Goal: Check status: Check status

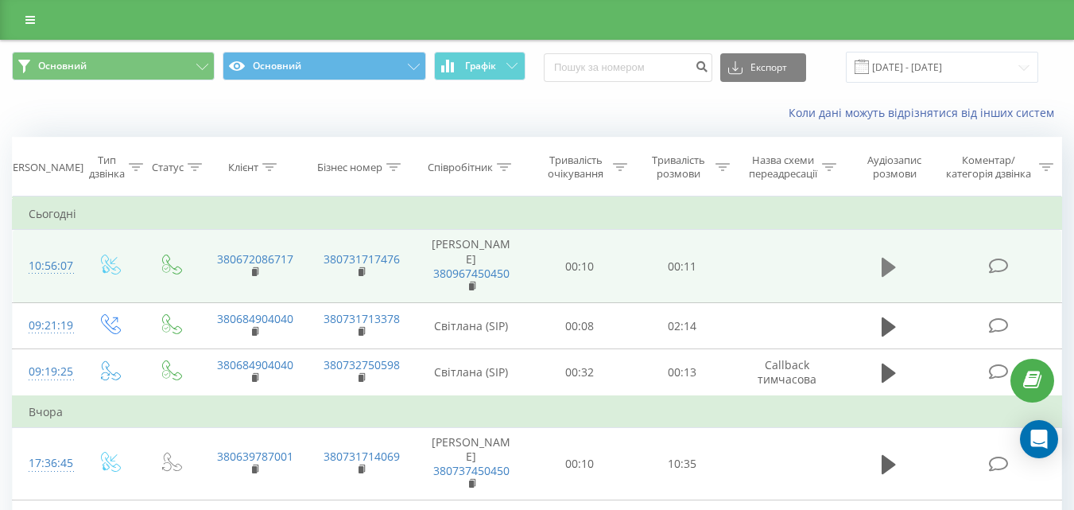
click at [892, 256] on icon at bounding box center [889, 267] width 14 height 22
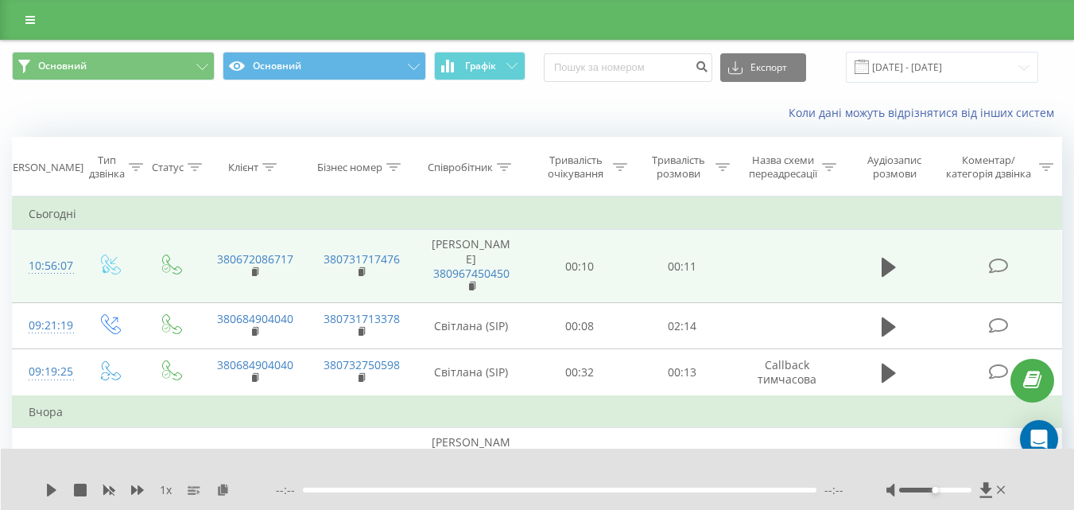
click at [42, 494] on div "1 x --:-- --:--" at bounding box center [538, 478] width 1074 height 61
click at [49, 493] on icon at bounding box center [52, 489] width 10 height 13
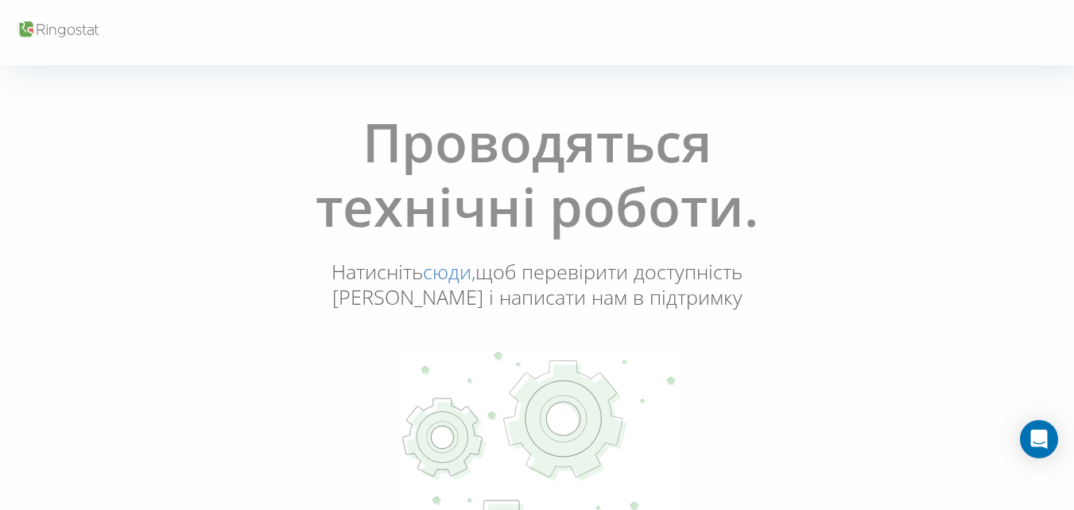
click at [449, 274] on link "сюди," at bounding box center [449, 271] width 52 height 27
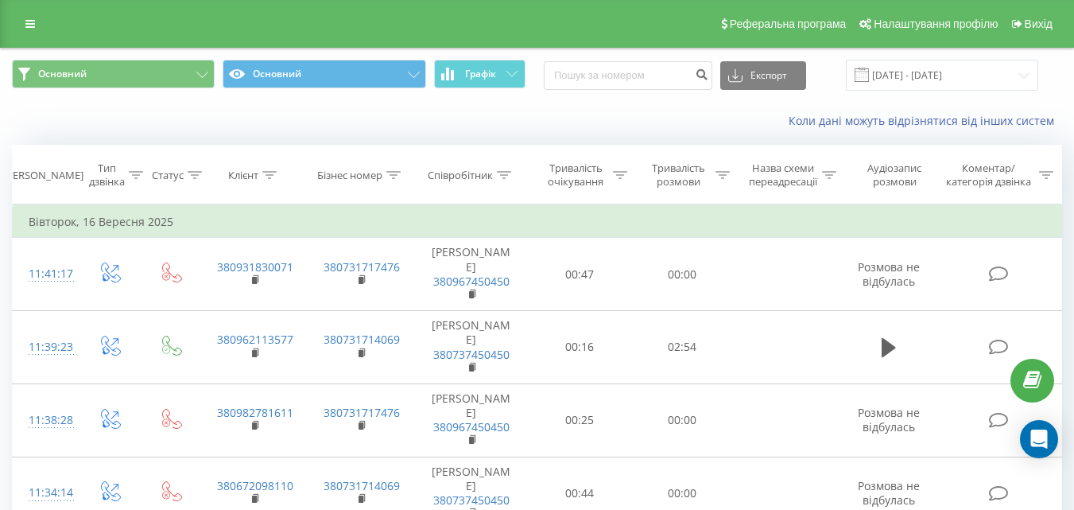
click at [869, 72] on span at bounding box center [862, 75] width 14 height 14
click at [920, 83] on input "[DATE] - [DATE]" at bounding box center [942, 75] width 192 height 31
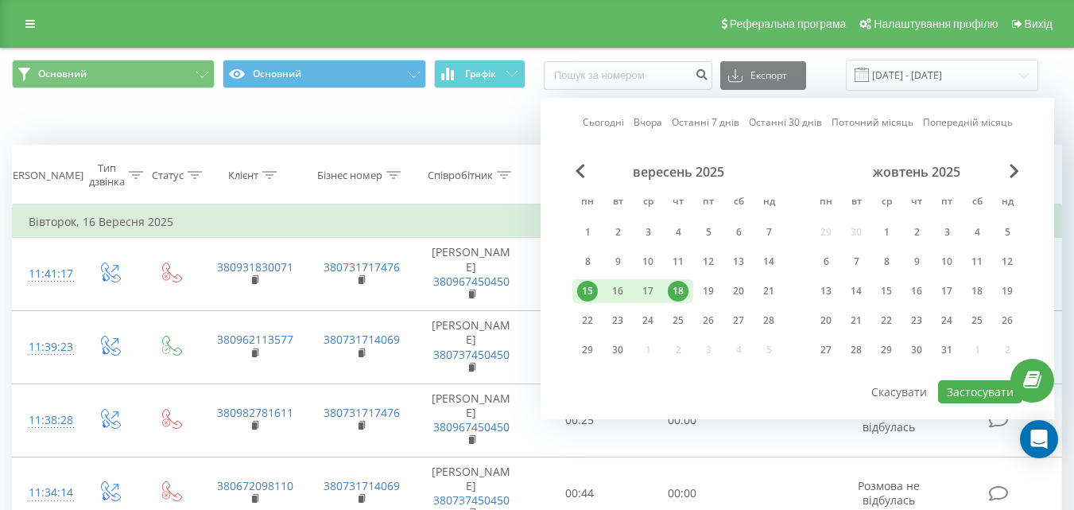
click at [590, 288] on div "15" at bounding box center [587, 291] width 21 height 21
click at [701, 289] on div "19" at bounding box center [708, 291] width 21 height 21
click at [949, 387] on button "Застосувати" at bounding box center [980, 391] width 84 height 23
type input "[DATE] - [DATE]"
